Goal: Understand process/instructions: Learn about a topic

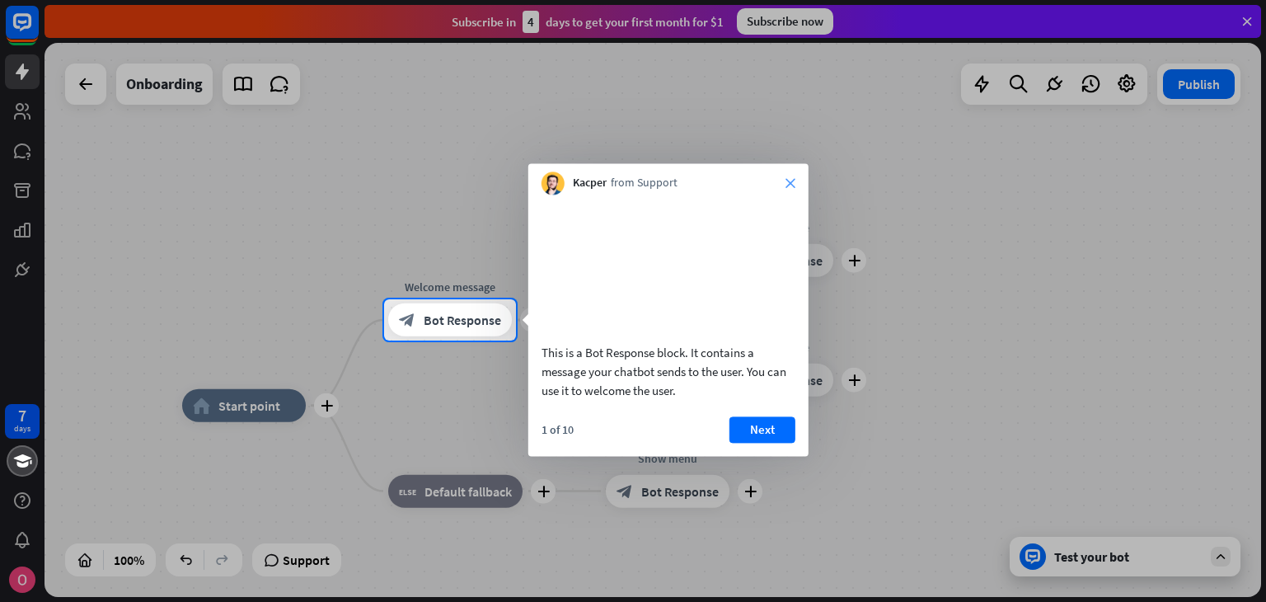
click at [791, 181] on icon "close" at bounding box center [791, 183] width 10 height 10
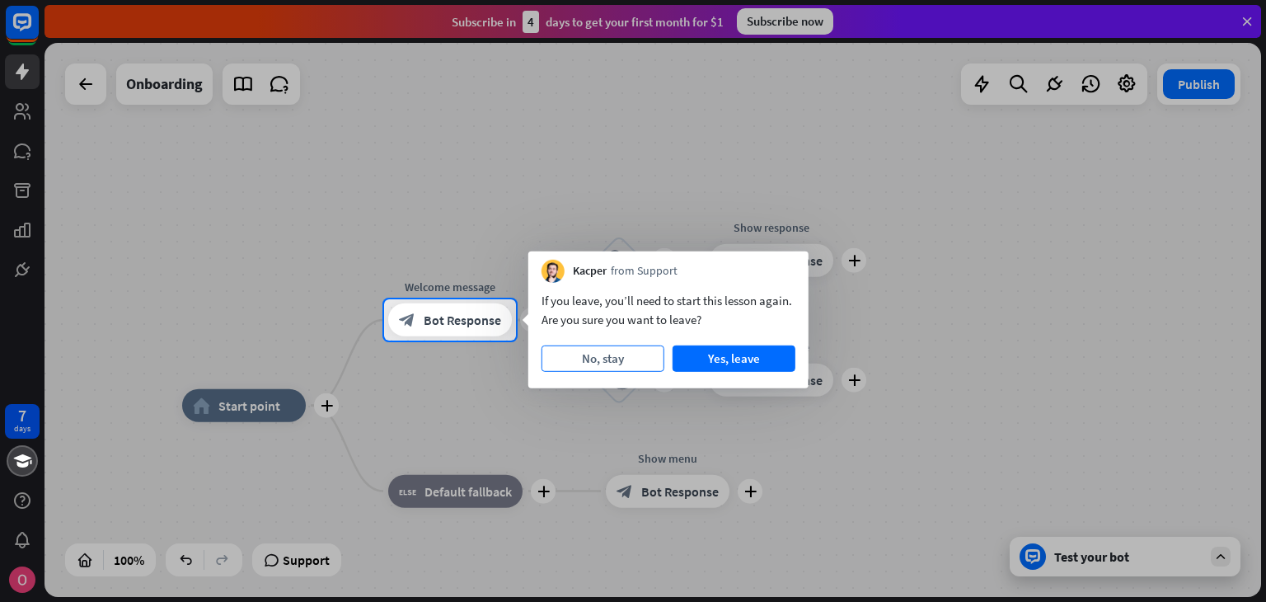
click at [590, 361] on button "No, stay" at bounding box center [603, 358] width 123 height 26
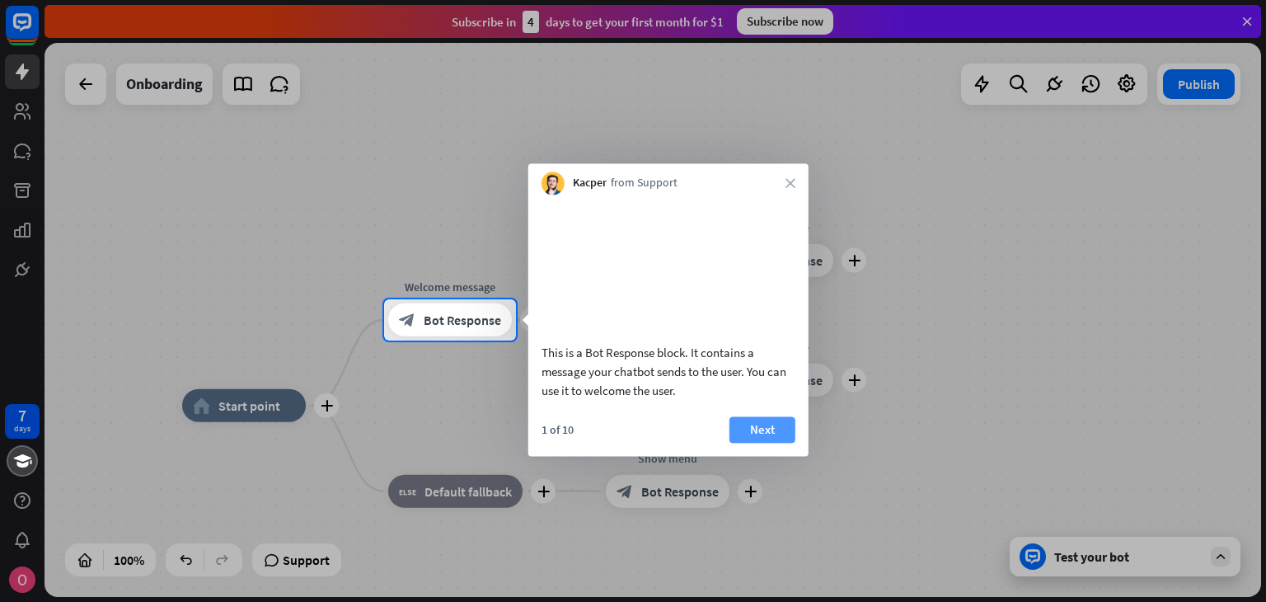
click at [751, 443] on button "Next" at bounding box center [763, 429] width 66 height 26
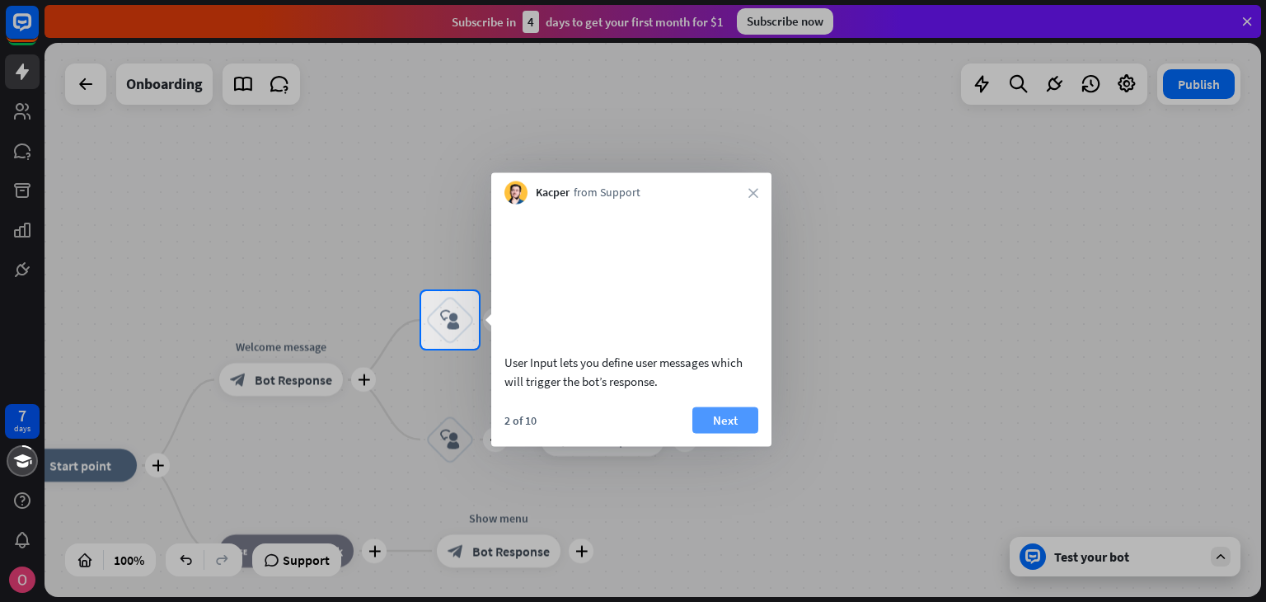
click at [713, 433] on button "Next" at bounding box center [725, 419] width 66 height 26
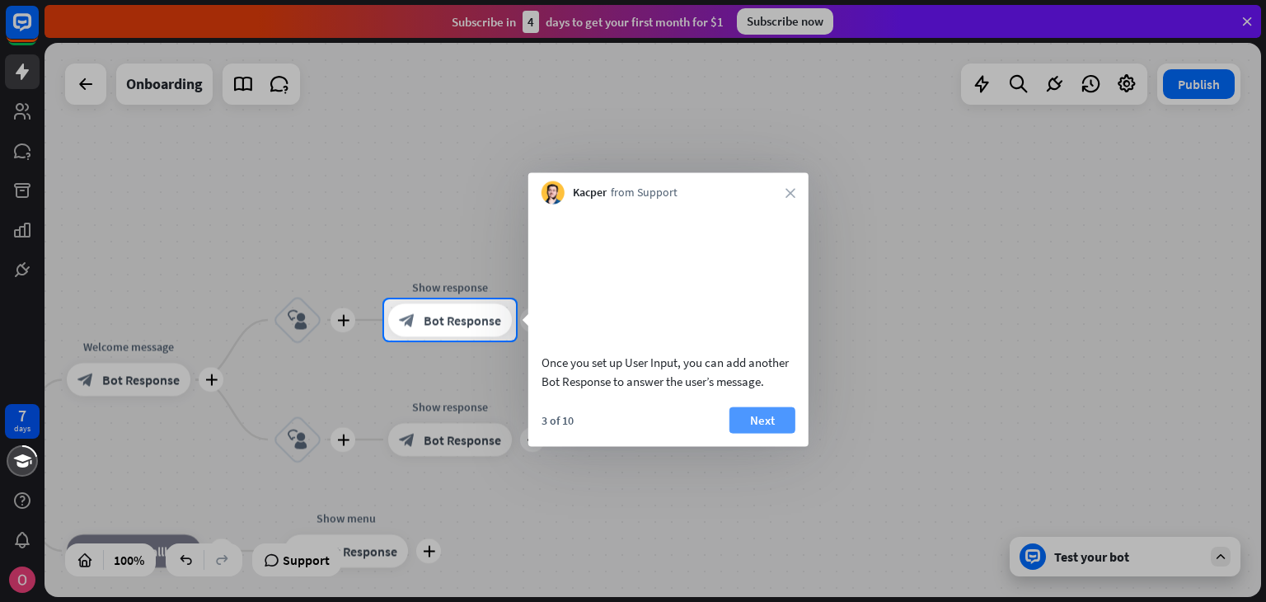
click at [733, 433] on button "Next" at bounding box center [763, 419] width 66 height 26
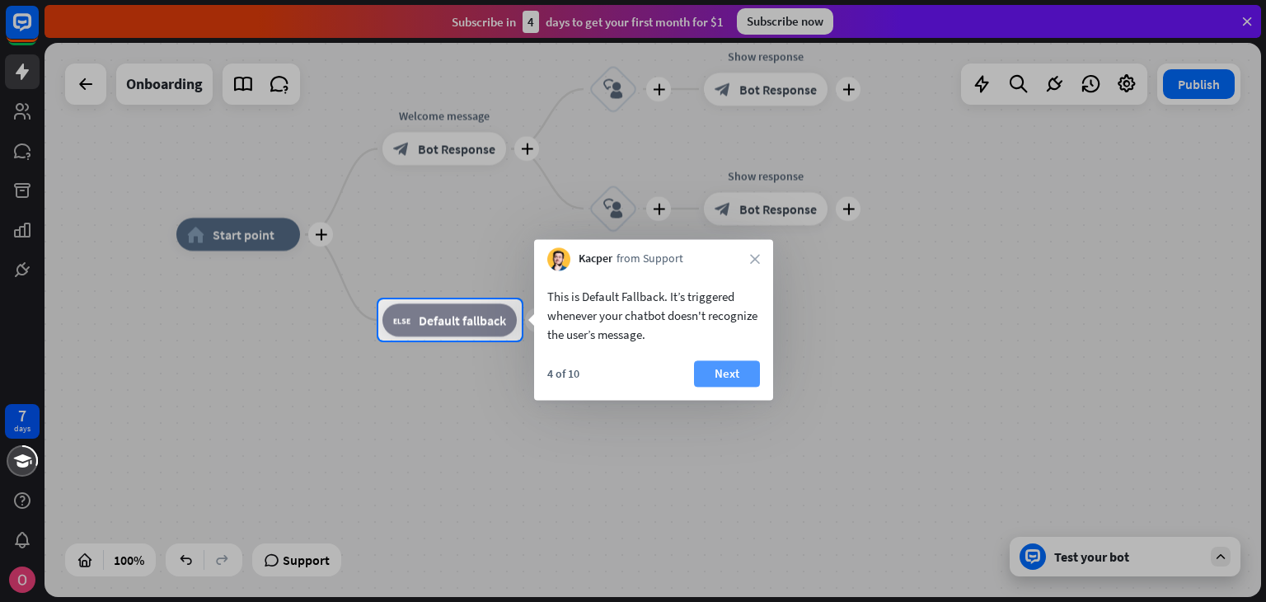
click at [701, 379] on button "Next" at bounding box center [727, 373] width 66 height 26
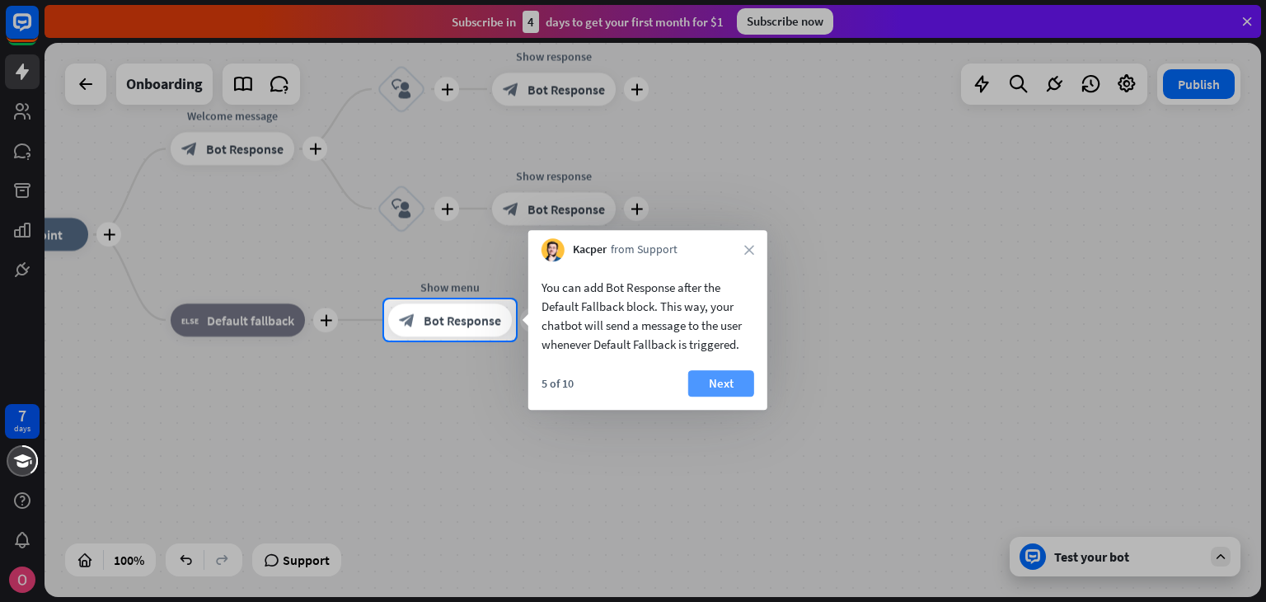
click at [706, 376] on button "Next" at bounding box center [721, 383] width 66 height 26
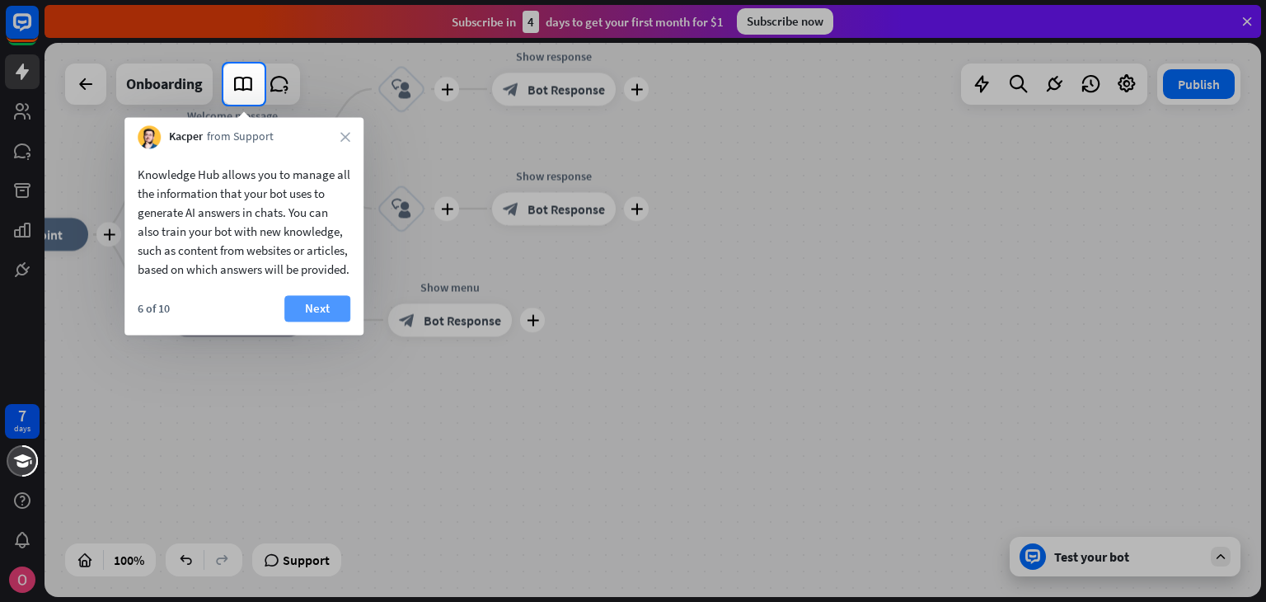
click at [345, 316] on button "Next" at bounding box center [317, 308] width 66 height 26
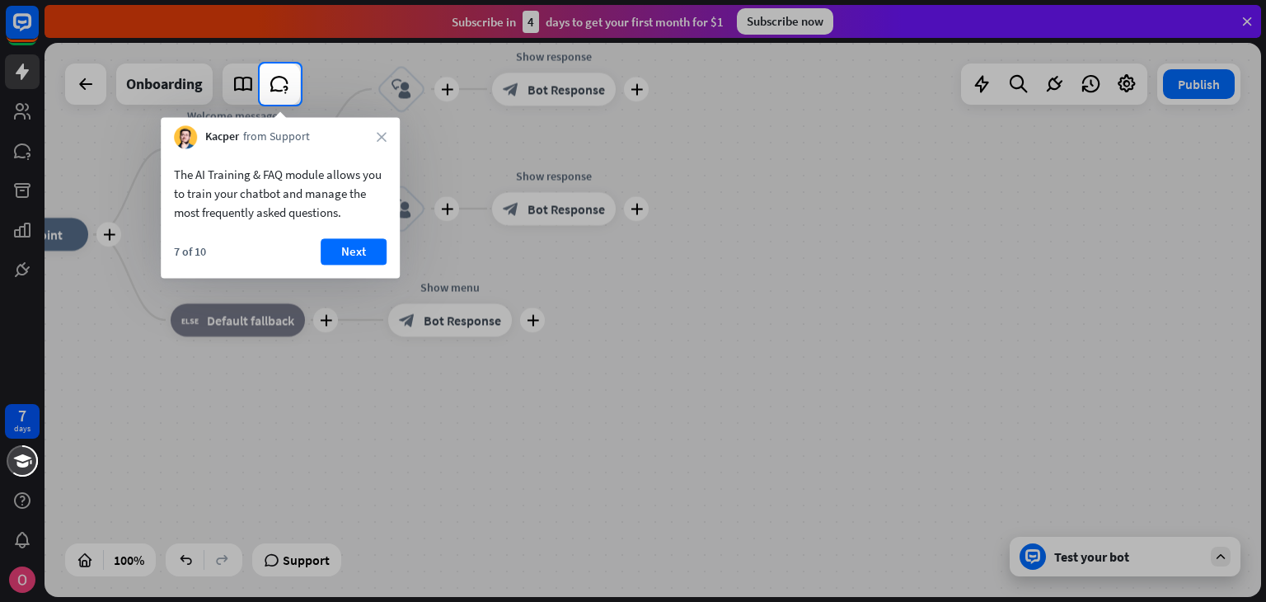
click at [385, 143] on div "Kacper from Support close" at bounding box center [280, 132] width 239 height 31
click at [386, 139] on icon "close" at bounding box center [382, 137] width 10 height 10
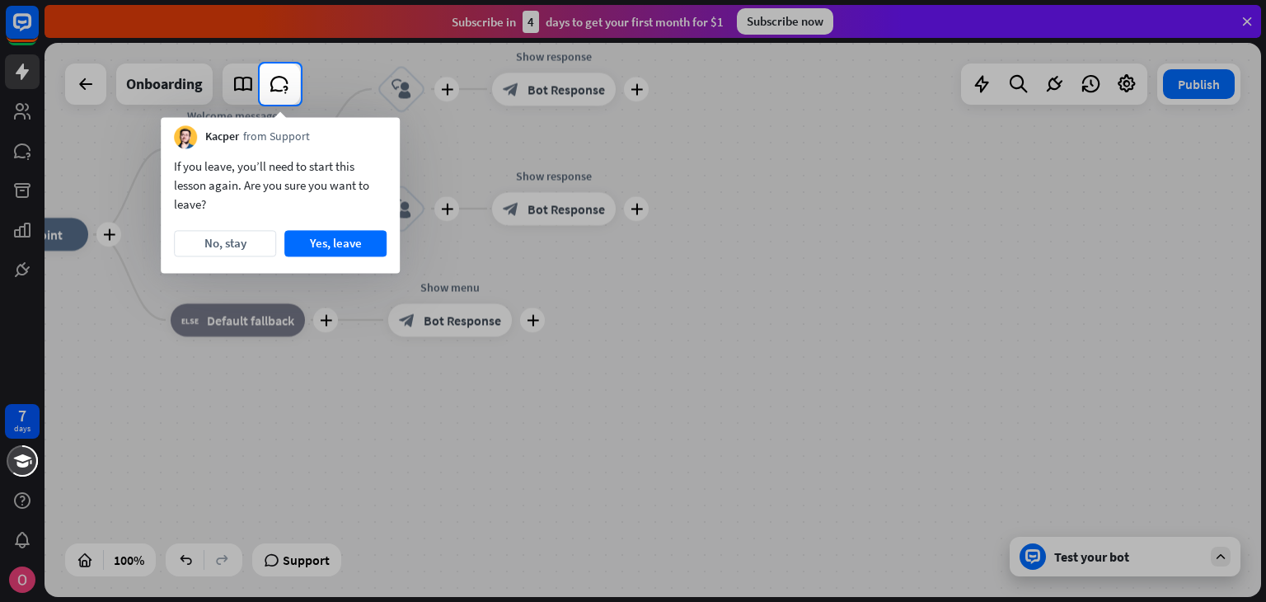
click at [386, 139] on div "Kacper from Support" at bounding box center [280, 132] width 239 height 31
click at [241, 246] on button "No, stay" at bounding box center [225, 243] width 102 height 26
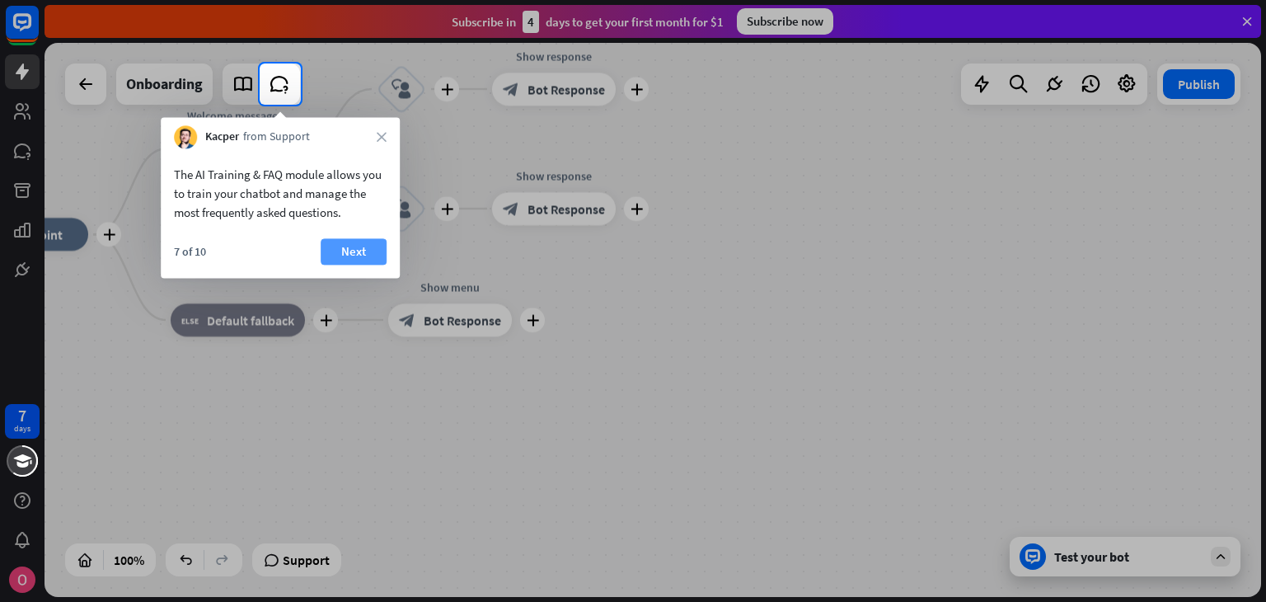
click at [365, 258] on button "Next" at bounding box center [354, 251] width 66 height 26
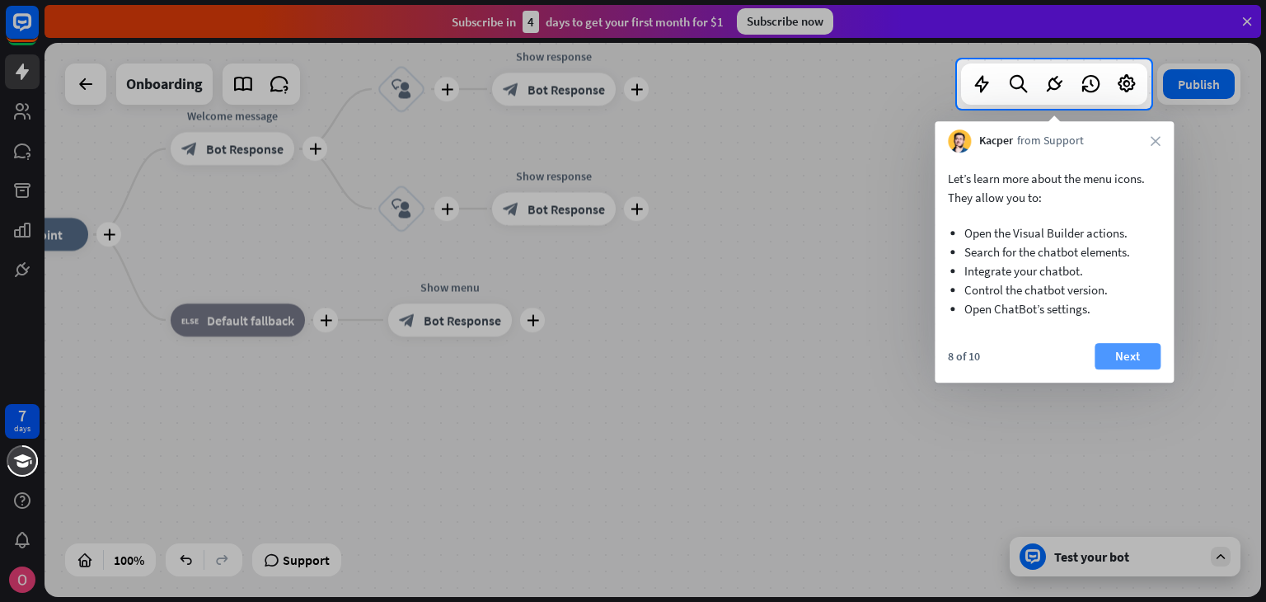
click at [1114, 354] on button "Next" at bounding box center [1128, 356] width 66 height 26
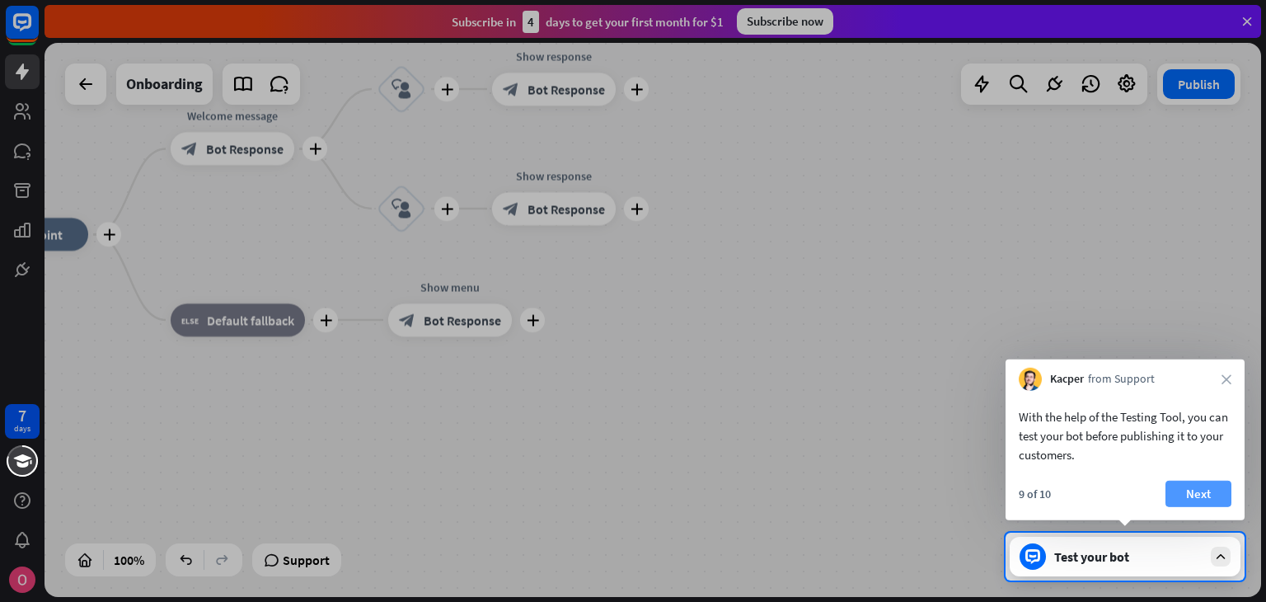
click at [1207, 498] on button "Next" at bounding box center [1199, 494] width 66 height 26
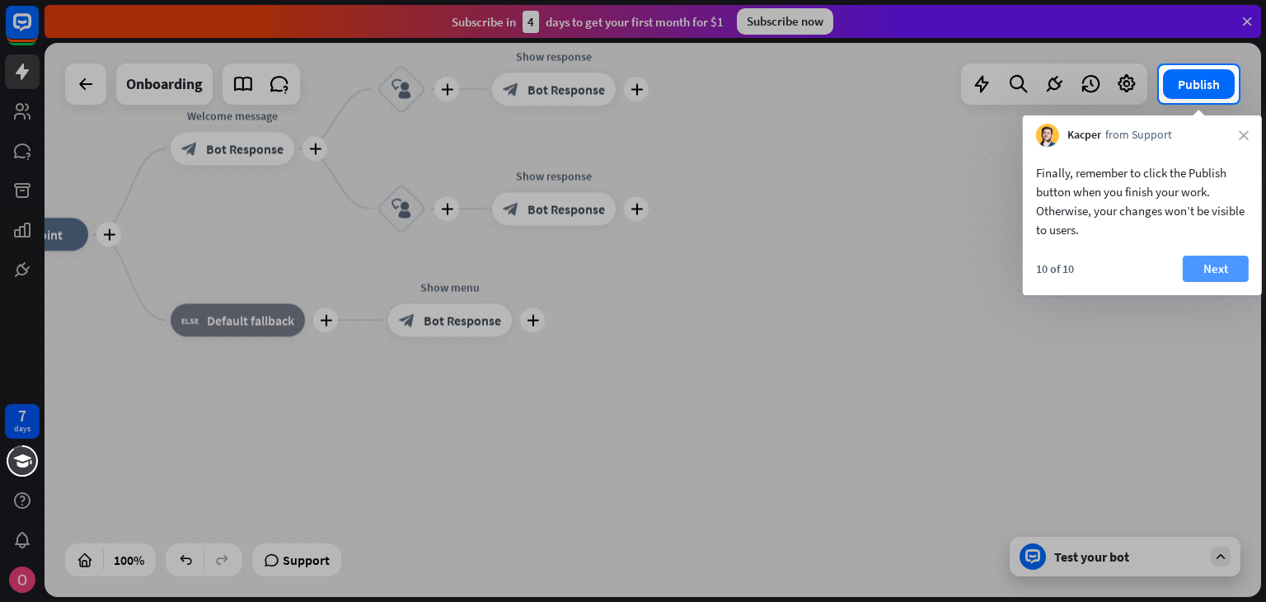
click at [1210, 275] on button "Next" at bounding box center [1216, 269] width 66 height 26
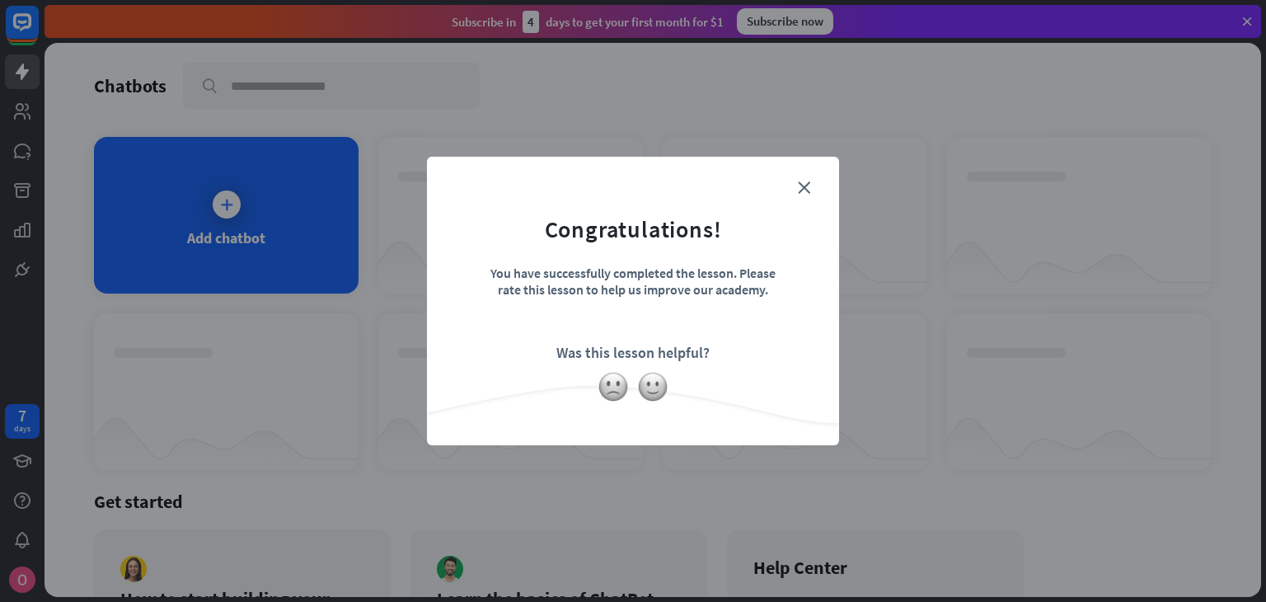
click at [815, 179] on form "Congratulations! You have successfully completed the lesson. Please rate this l…" at bounding box center [633, 275] width 371 height 197
click at [800, 184] on icon "close" at bounding box center [804, 187] width 12 height 12
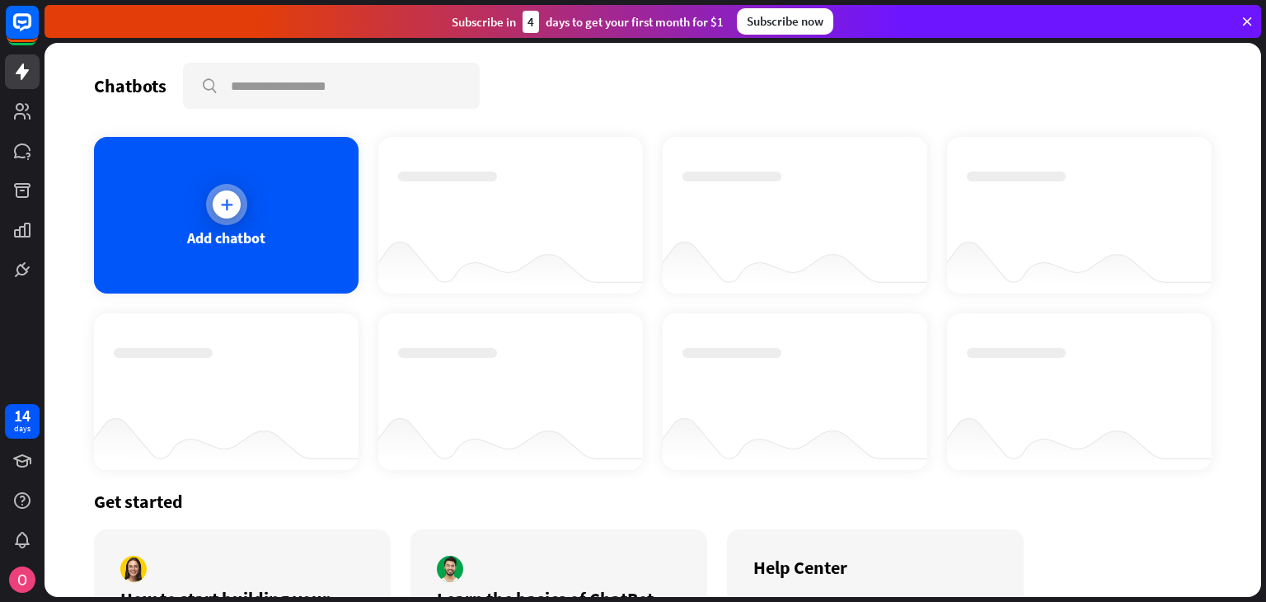
click at [220, 209] on icon at bounding box center [226, 204] width 16 height 16
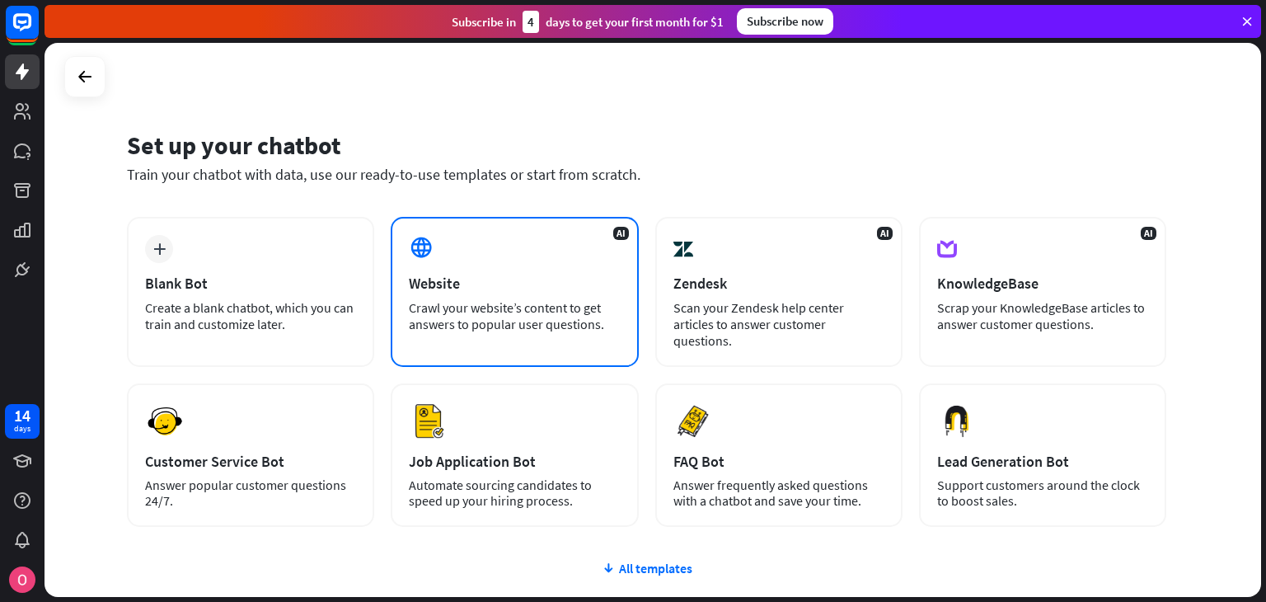
click at [435, 278] on div "Website" at bounding box center [514, 283] width 211 height 19
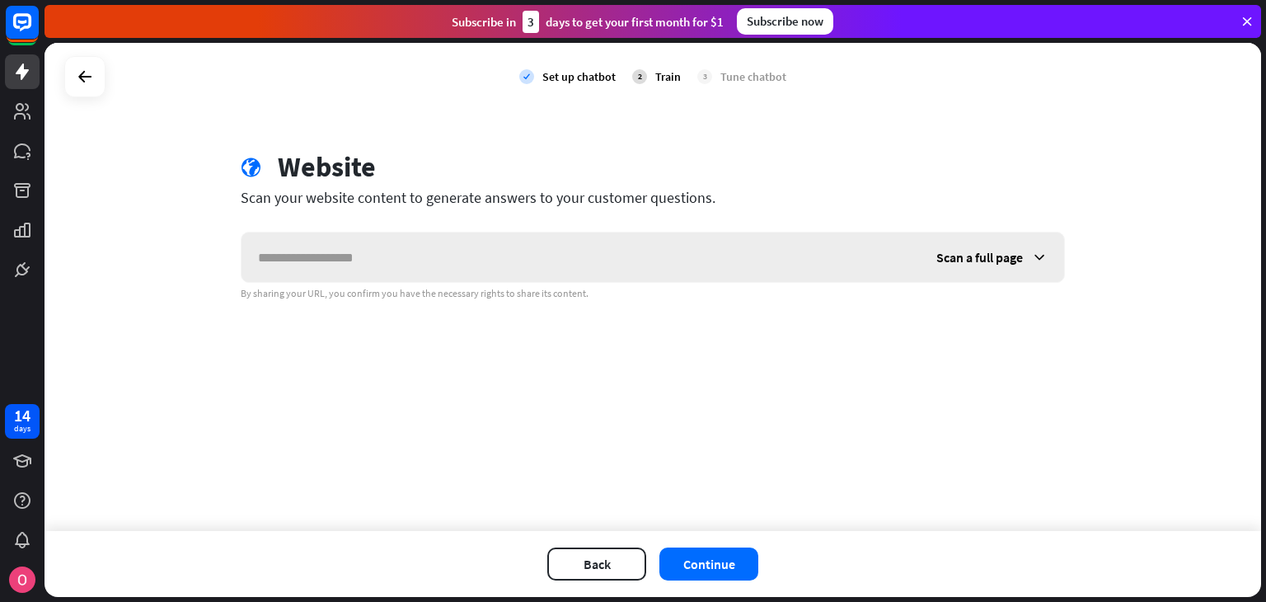
click at [443, 259] on input "text" at bounding box center [581, 256] width 678 height 49
